Goal: Transaction & Acquisition: Subscribe to service/newsletter

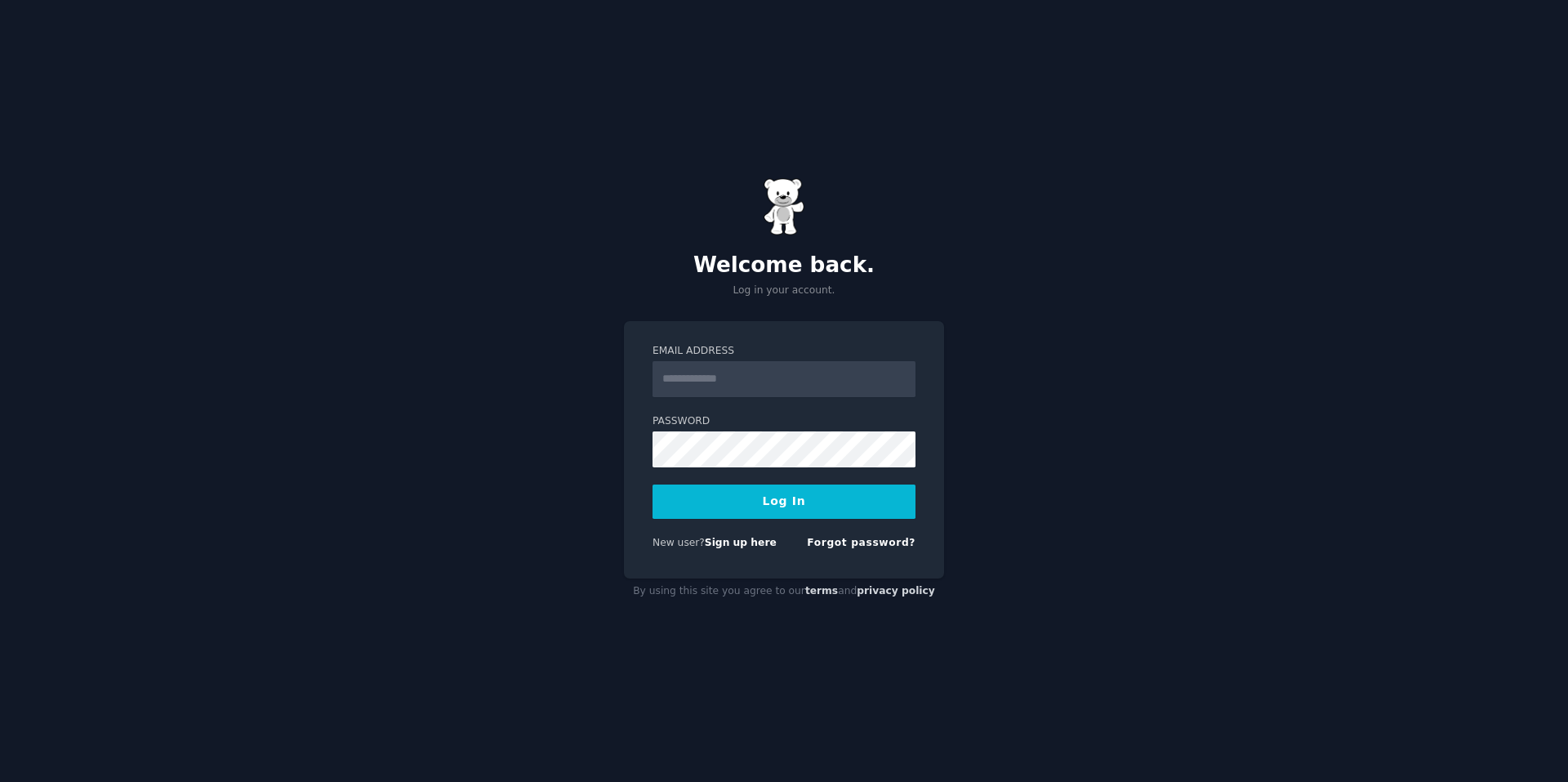
click at [771, 390] on input "Email Address" at bounding box center [784, 379] width 263 height 36
type input "**********"
click at [676, 642] on div "**********" at bounding box center [784, 391] width 1568 height 782
click at [773, 511] on button "Log In" at bounding box center [784, 501] width 263 height 35
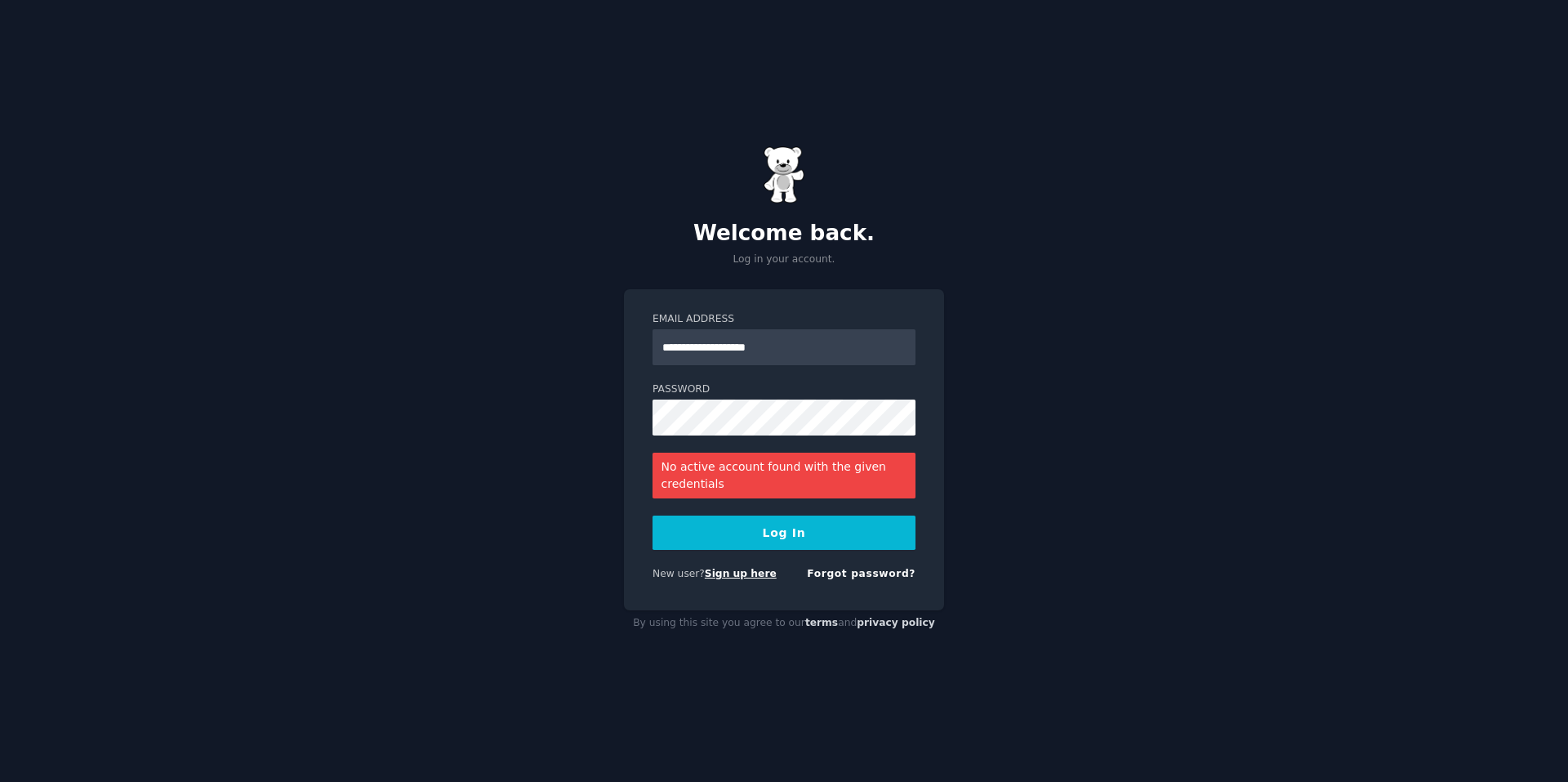
click at [743, 578] on link "Sign up here" at bounding box center [741, 574] width 72 height 12
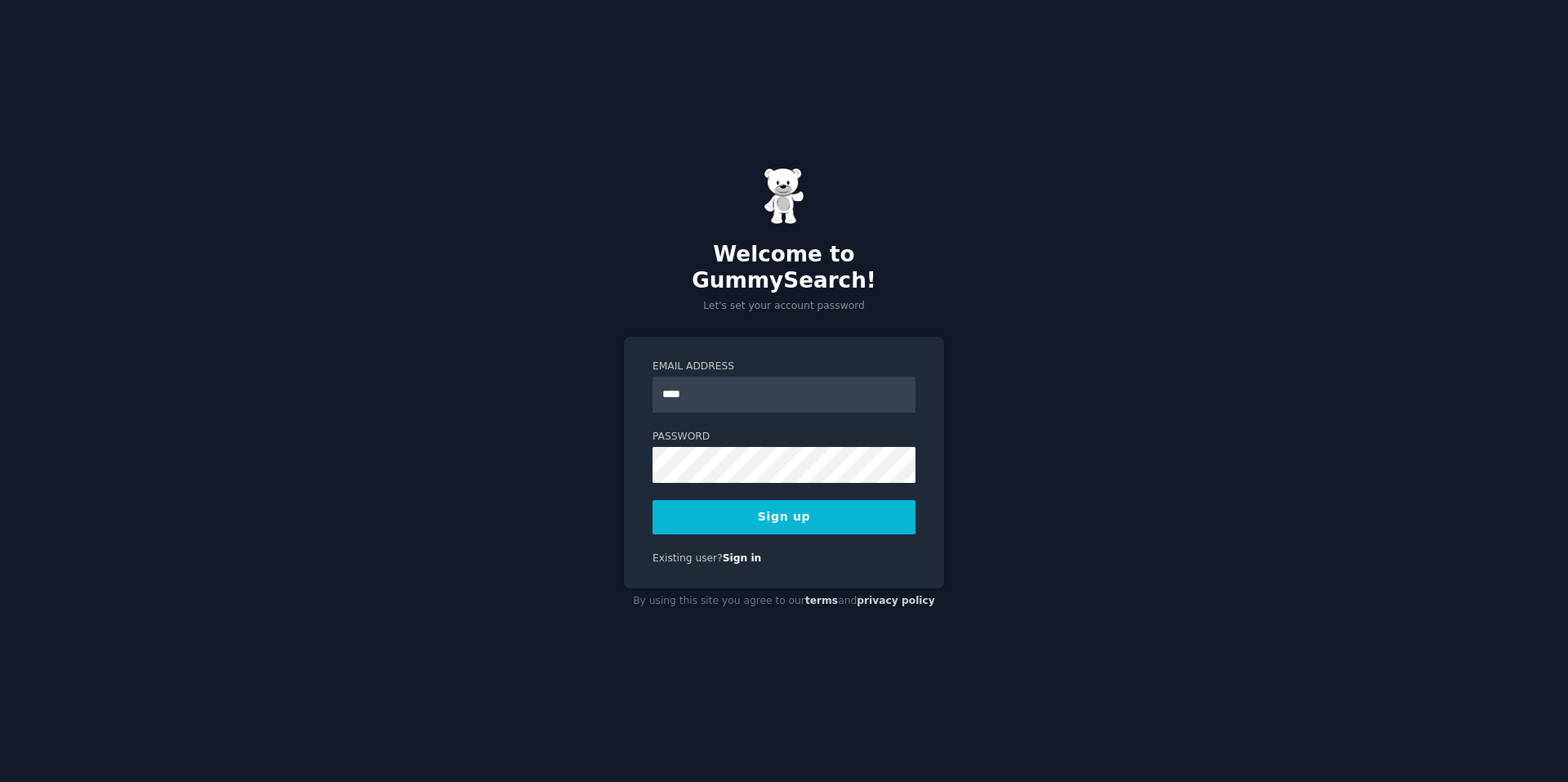
type input "**********"
click at [771, 504] on button "Sign up" at bounding box center [784, 517] width 263 height 35
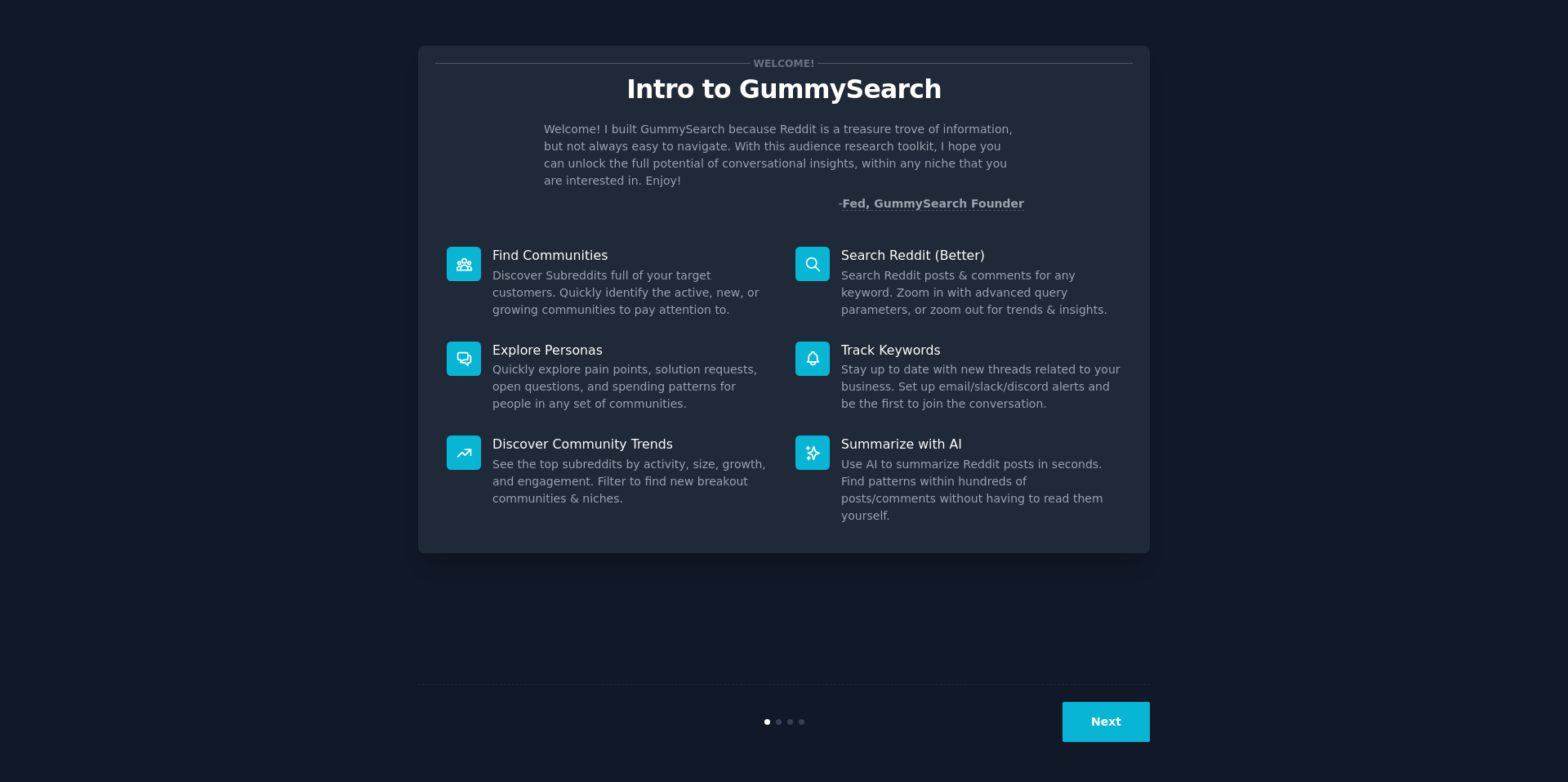
click at [1131, 721] on button "Next" at bounding box center [1106, 721] width 87 height 40
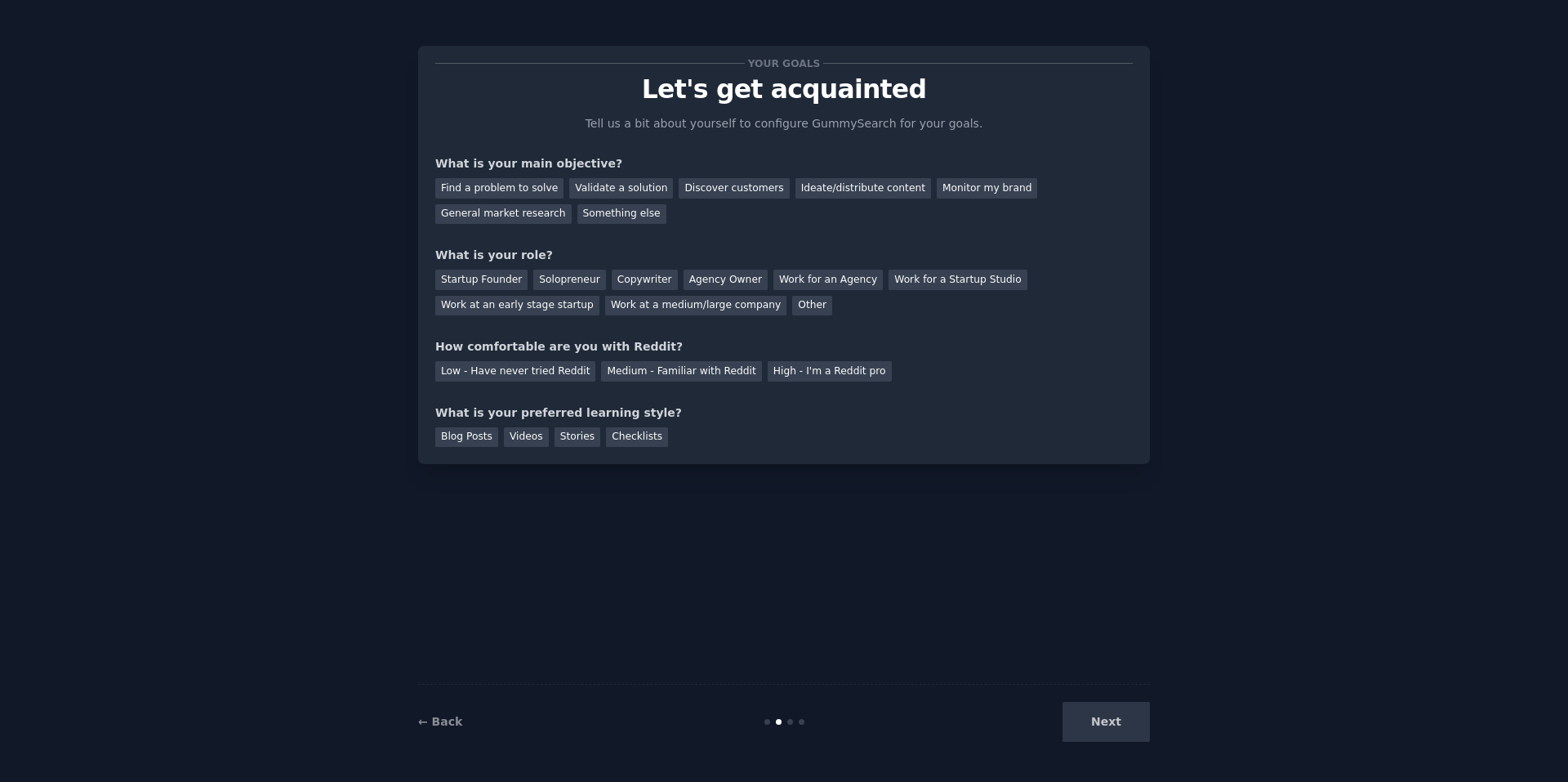
click at [1101, 715] on div "Next" at bounding box center [1028, 721] width 244 height 40
click at [1109, 729] on div "Next" at bounding box center [1028, 721] width 244 height 40
click at [711, 191] on div "Discover customers" at bounding box center [734, 188] width 110 height 20
click at [1133, 734] on div "Next" at bounding box center [1028, 721] width 244 height 40
click at [479, 279] on div "Startup Founder" at bounding box center [482, 280] width 93 height 20
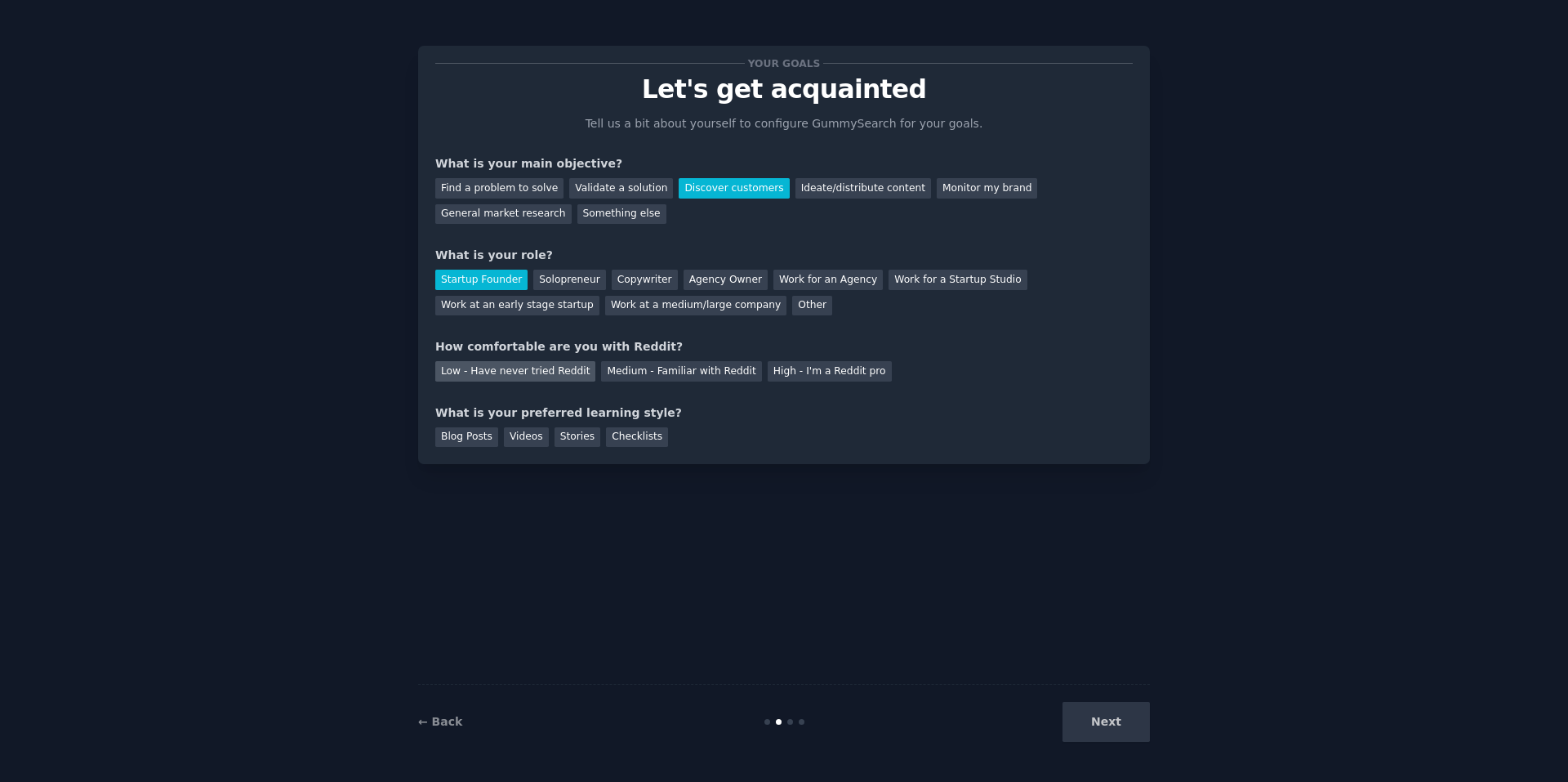
click at [542, 378] on div "Low - Have never tried Reddit" at bounding box center [516, 371] width 160 height 20
click at [513, 440] on div "Videos" at bounding box center [526, 437] width 45 height 20
click at [1113, 736] on button "Next" at bounding box center [1106, 721] width 87 height 40
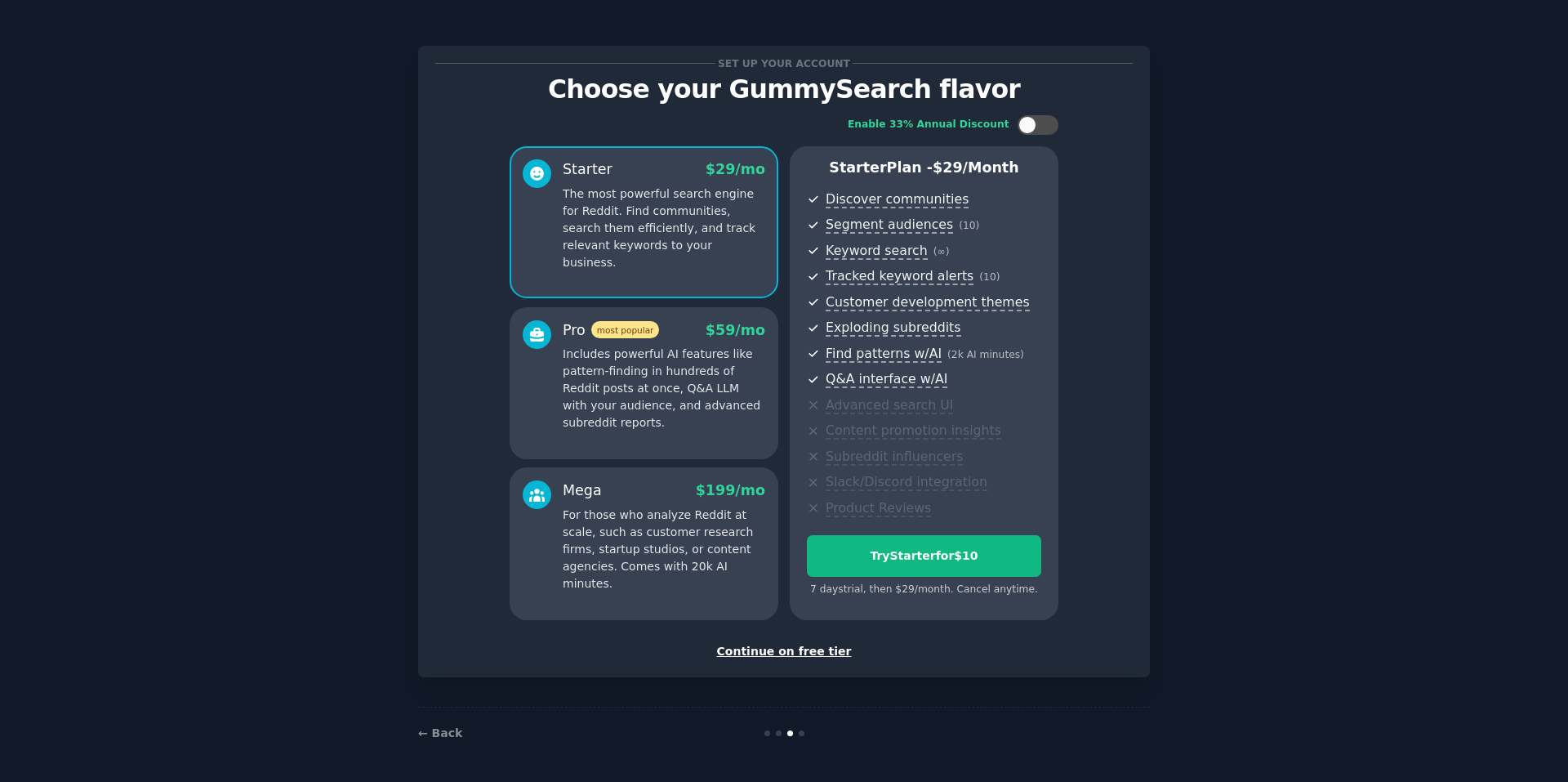
click at [675, 389] on p "Includes powerful AI features like pattern-finding in hundreds of Reddit posts …" at bounding box center [663, 388] width 202 height 86
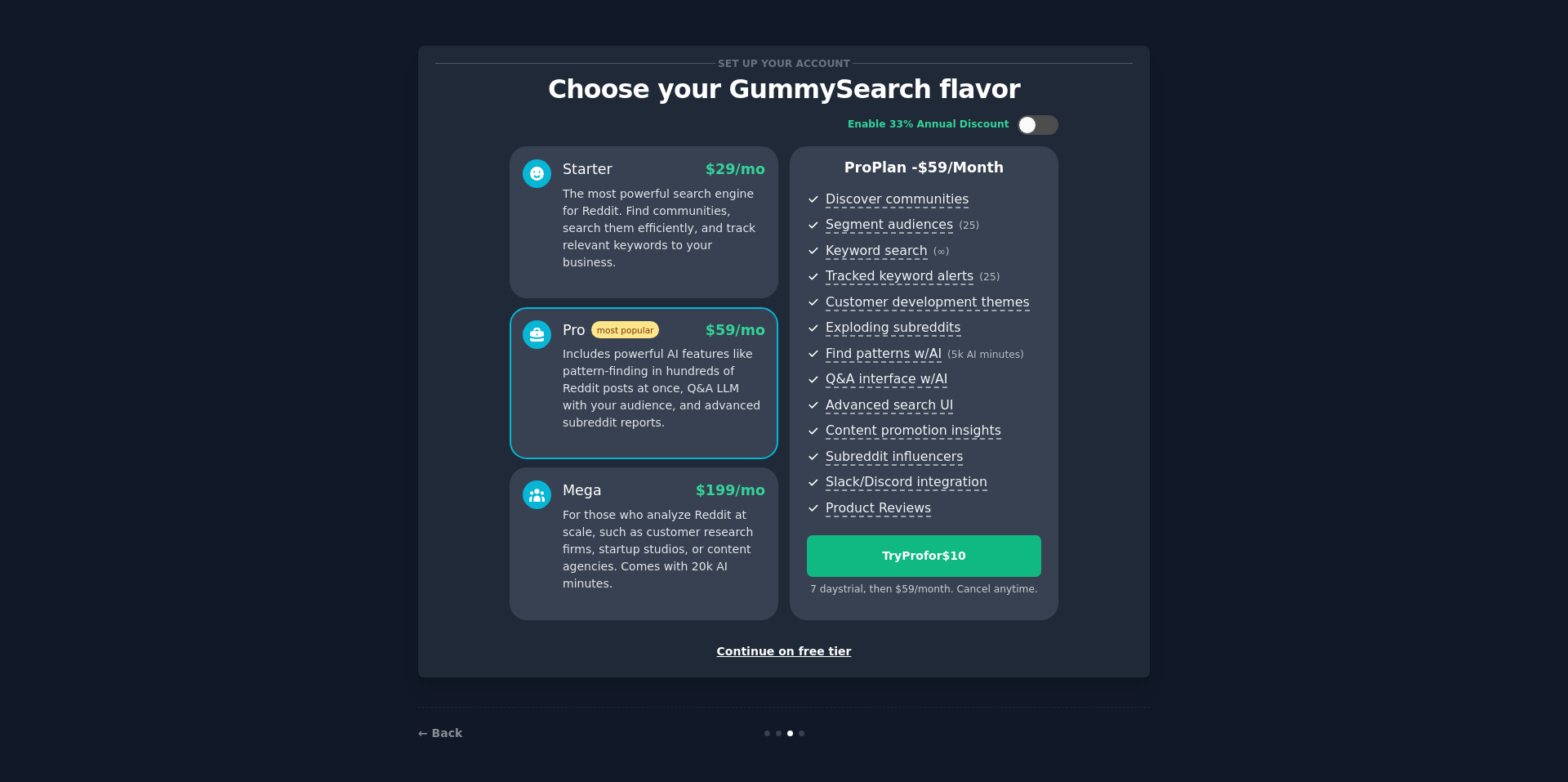
click at [698, 526] on p "For those who analyze Reddit at scale, such as customer research firms, startup…" at bounding box center [663, 550] width 202 height 86
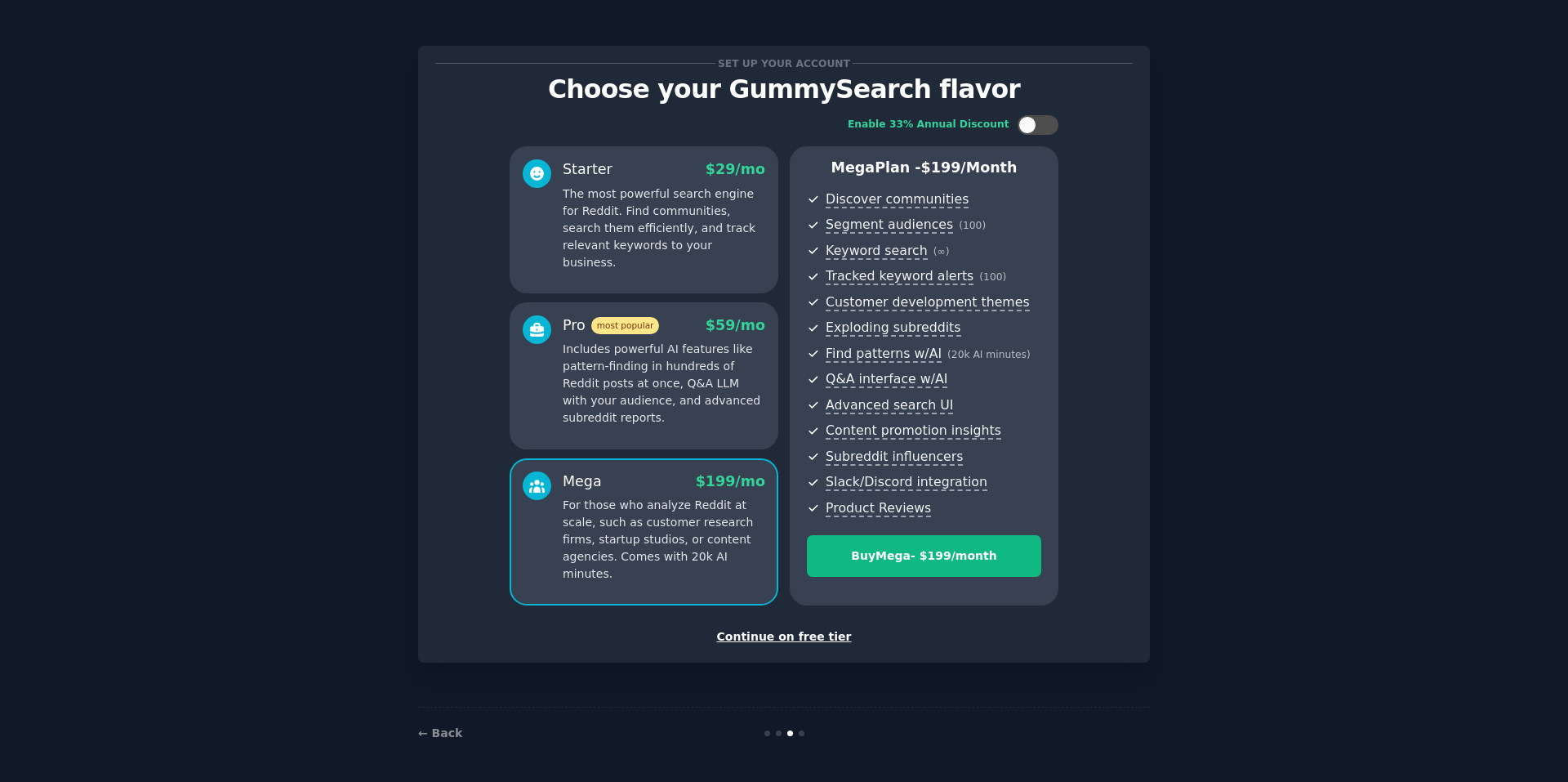
click at [792, 639] on div "Continue on free tier" at bounding box center [784, 636] width 697 height 17
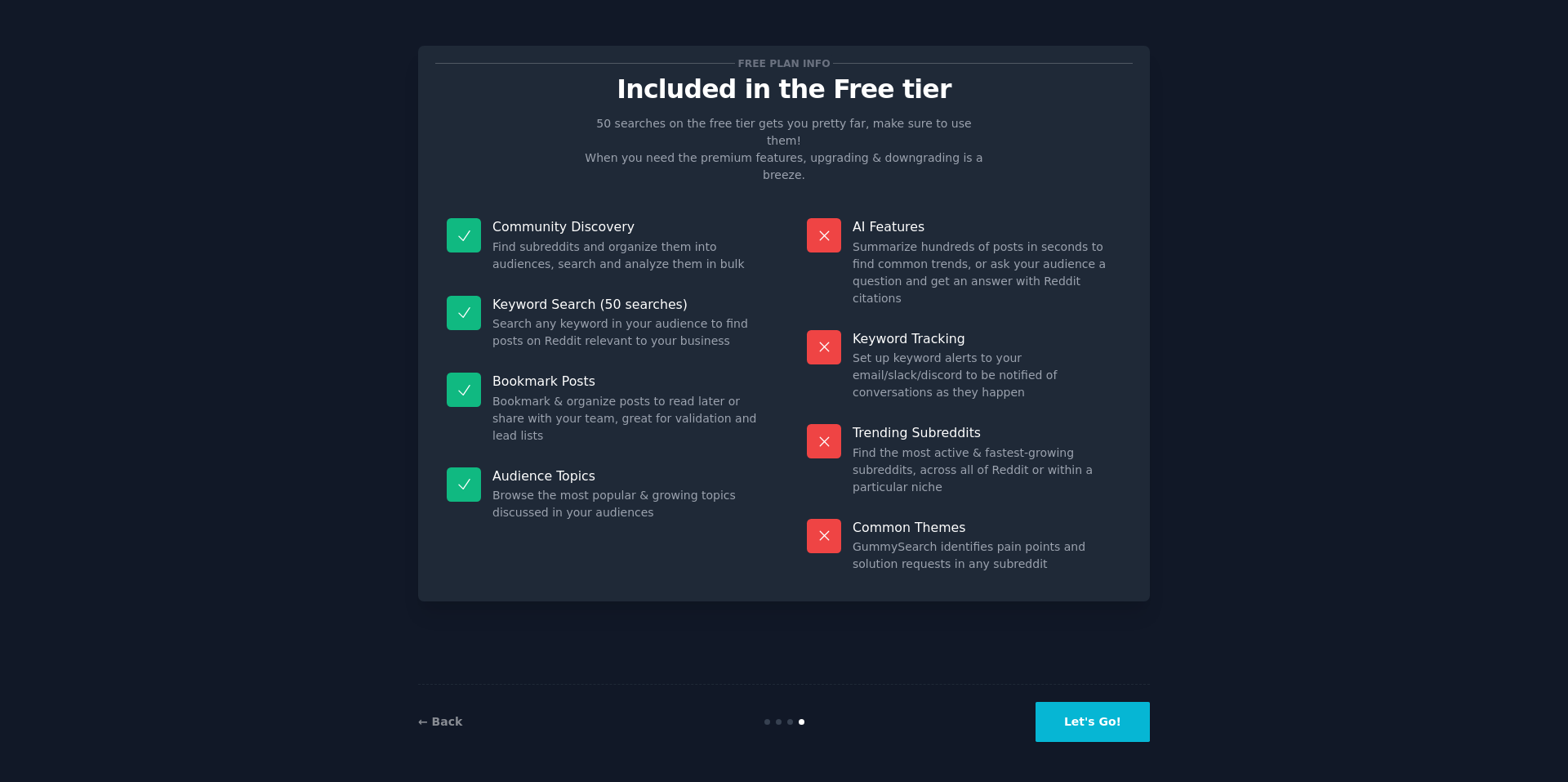
click at [1111, 723] on button "Let's Go!" at bounding box center [1093, 721] width 114 height 40
